Goal: Entertainment & Leisure: Consume media (video, audio)

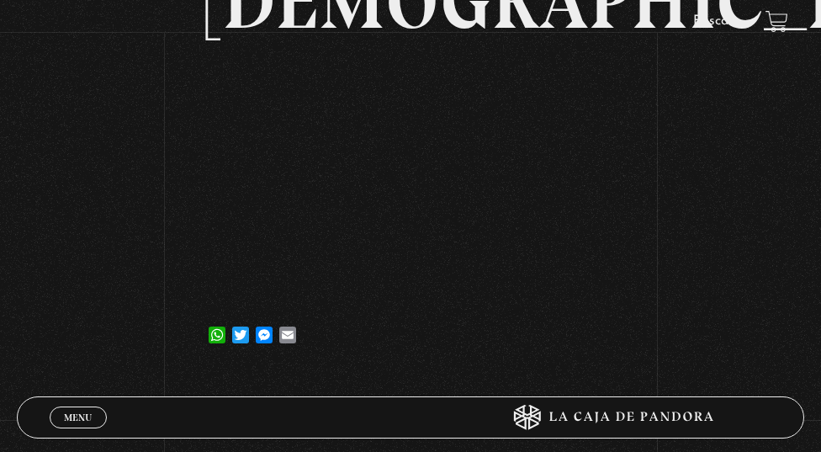
scroll to position [252, 0]
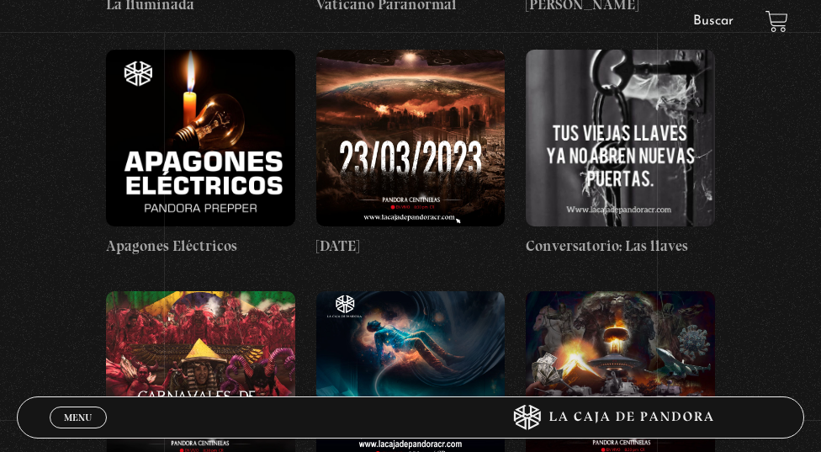
scroll to position [7328, 0]
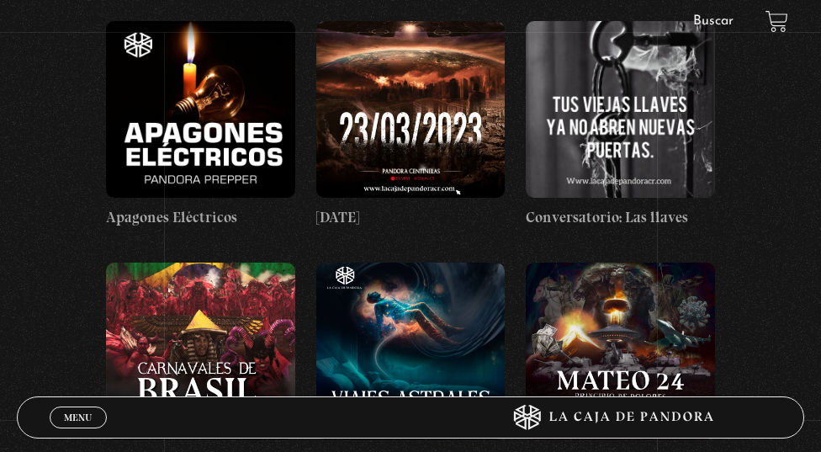
click at [156, 262] on figure at bounding box center [200, 350] width 189 height 177
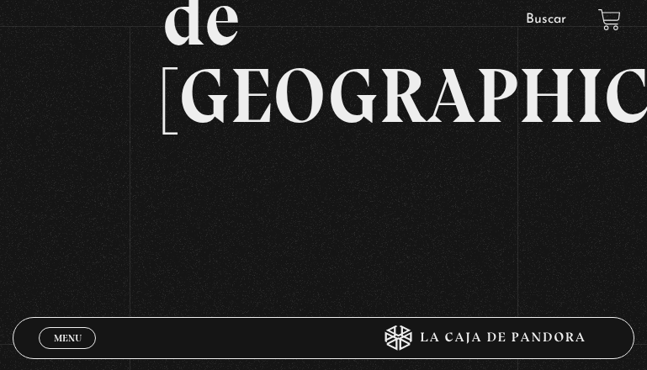
scroll to position [252, 0]
